Goal: Information Seeking & Learning: Learn about a topic

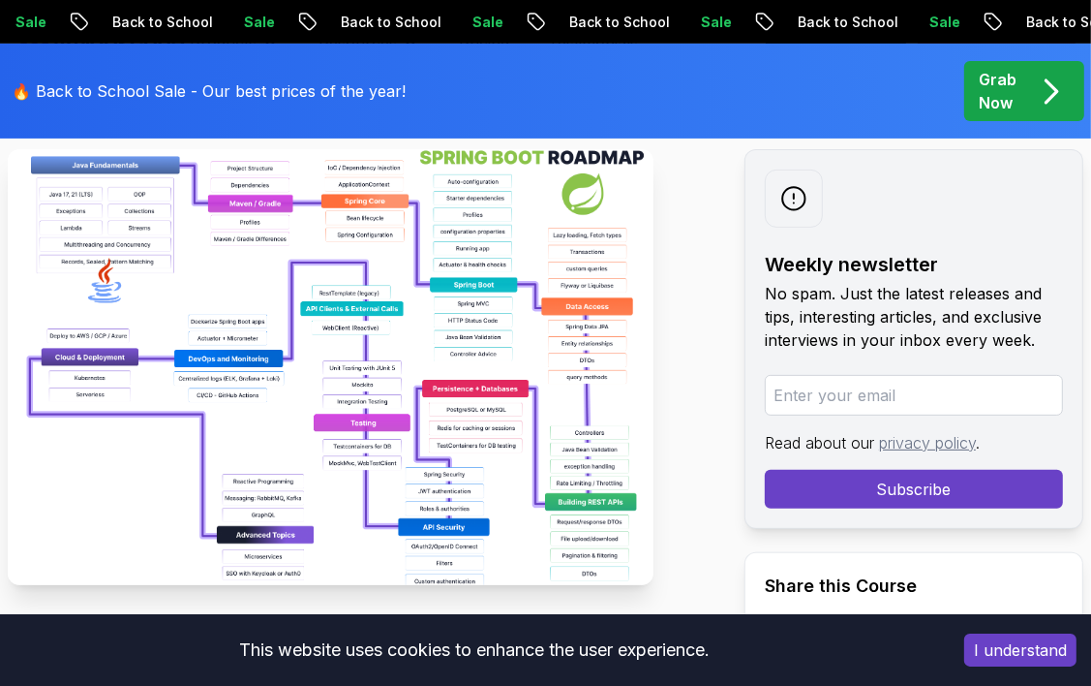
scroll to position [405, 0]
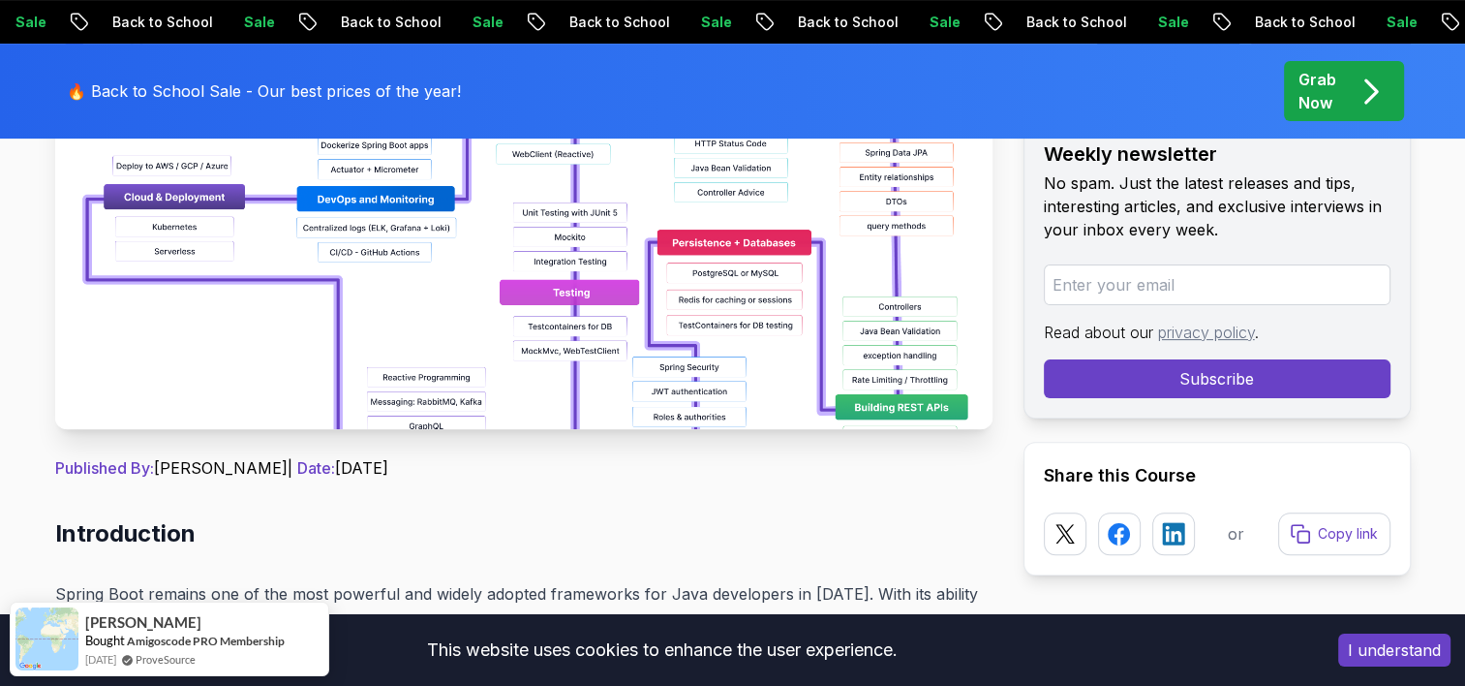
scroll to position [792, 0]
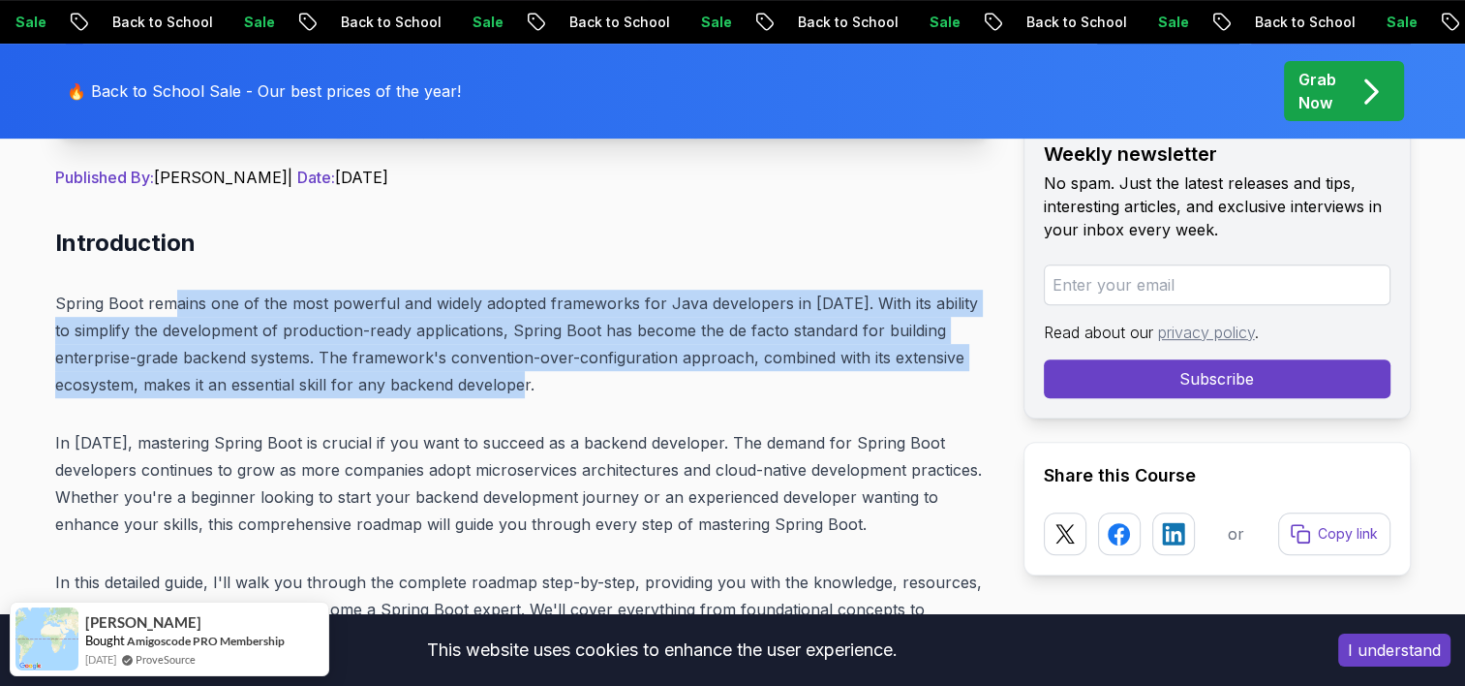
drag, startPoint x: 252, startPoint y: 327, endPoint x: 625, endPoint y: 376, distance: 375.9
click at [611, 376] on p "Spring Boot remains one of the most powerful and widely adopted frameworks for …" at bounding box center [523, 344] width 937 height 108
click at [256, 348] on p "Spring Boot remains one of the most powerful and widely adopted frameworks for …" at bounding box center [523, 344] width 937 height 108
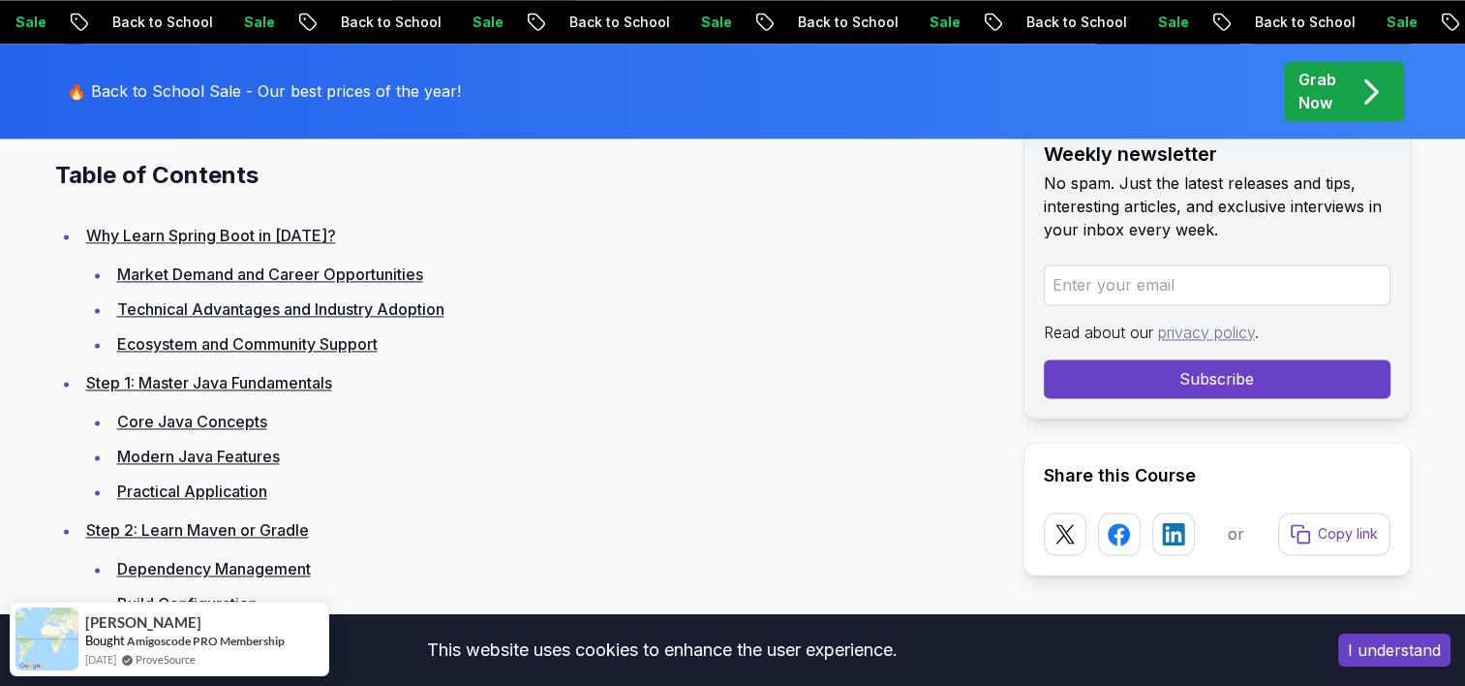
scroll to position [2729, 0]
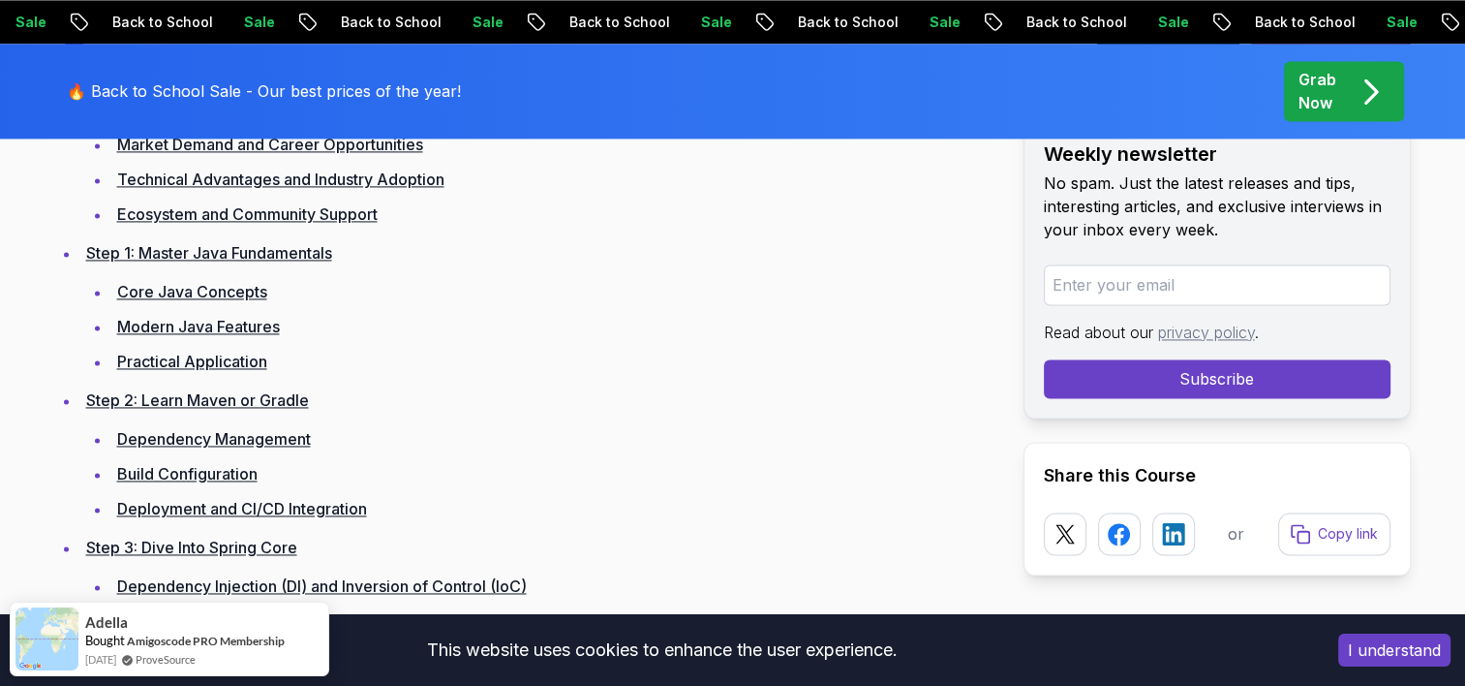
click at [229, 330] on link "Modern Java Features" at bounding box center [198, 326] width 163 height 19
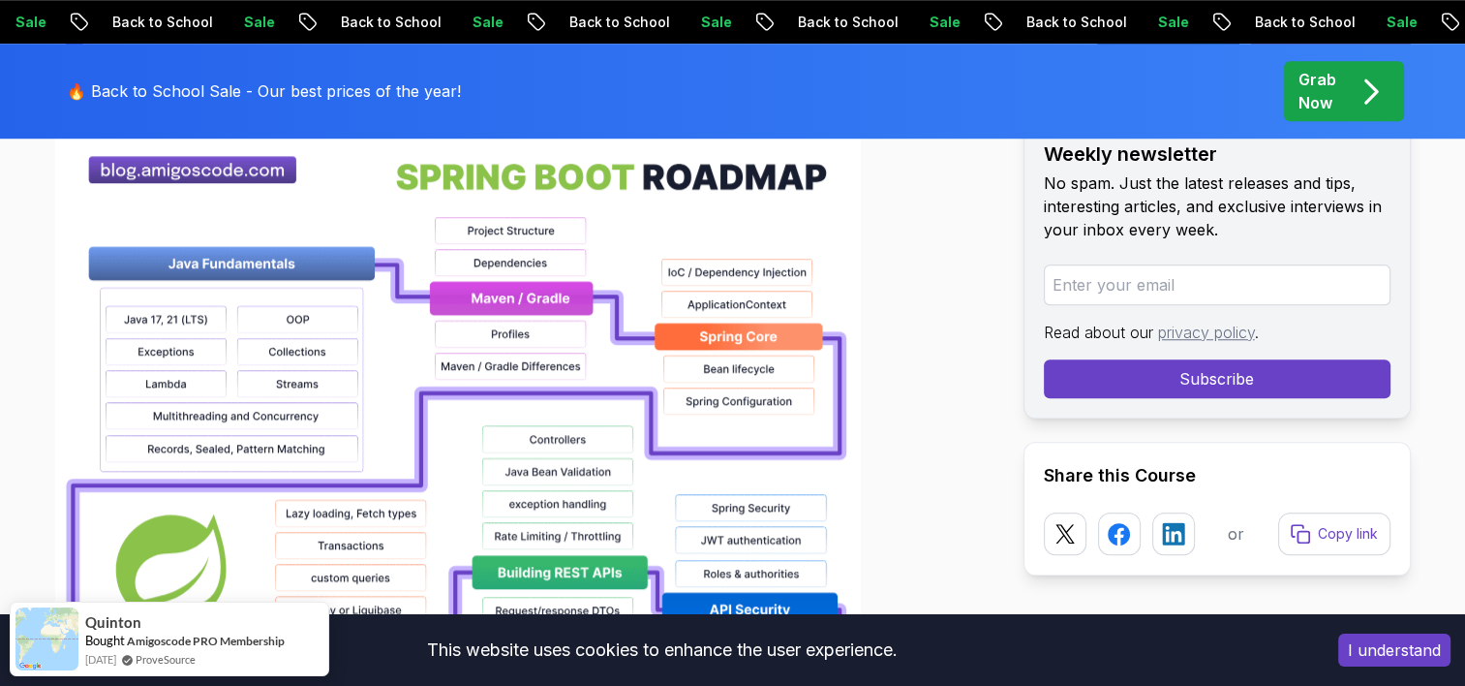
scroll to position [1452, 0]
